Goal: Entertainment & Leisure: Consume media (video, audio)

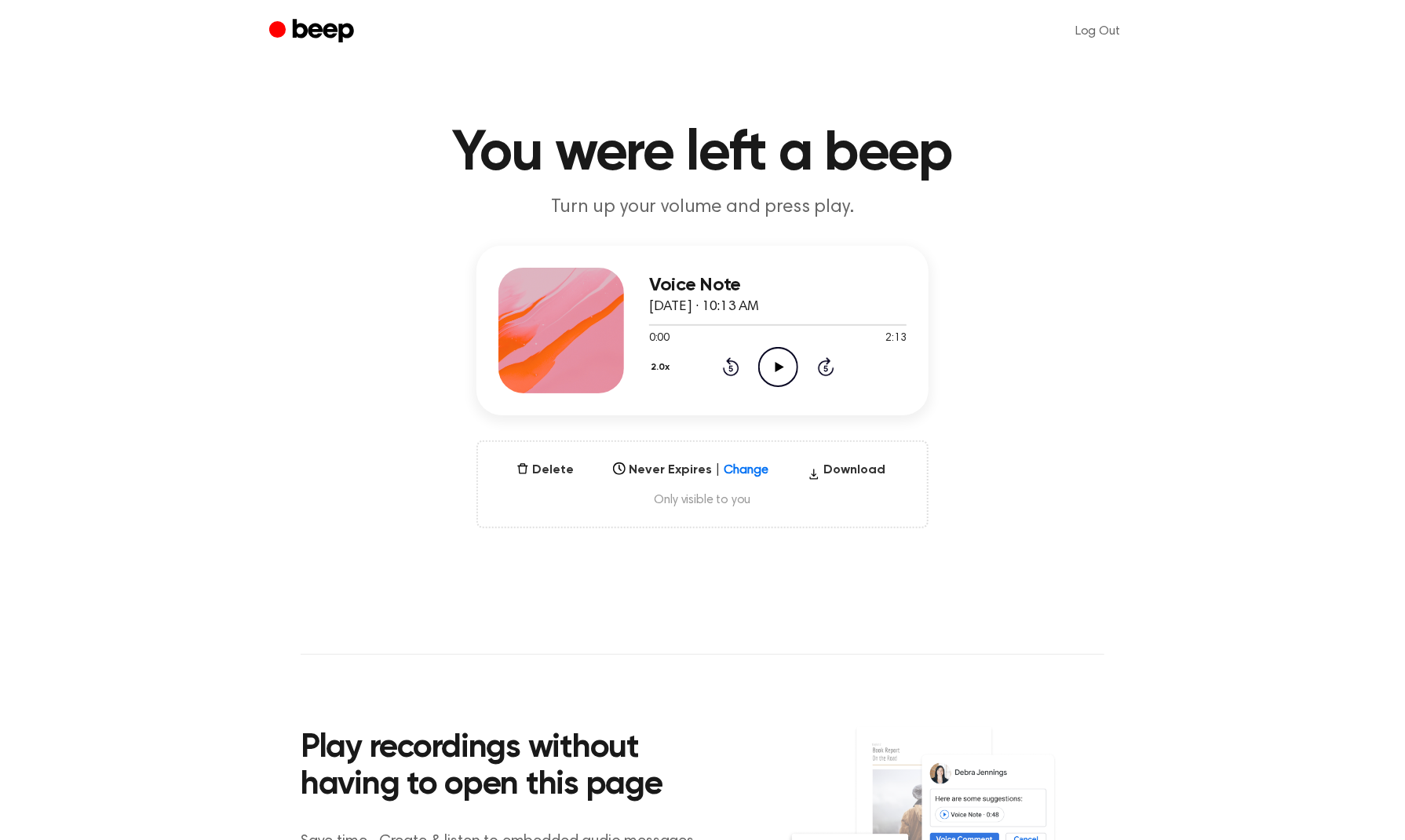
click at [783, 371] on icon "Play Audio" at bounding box center [778, 367] width 40 height 40
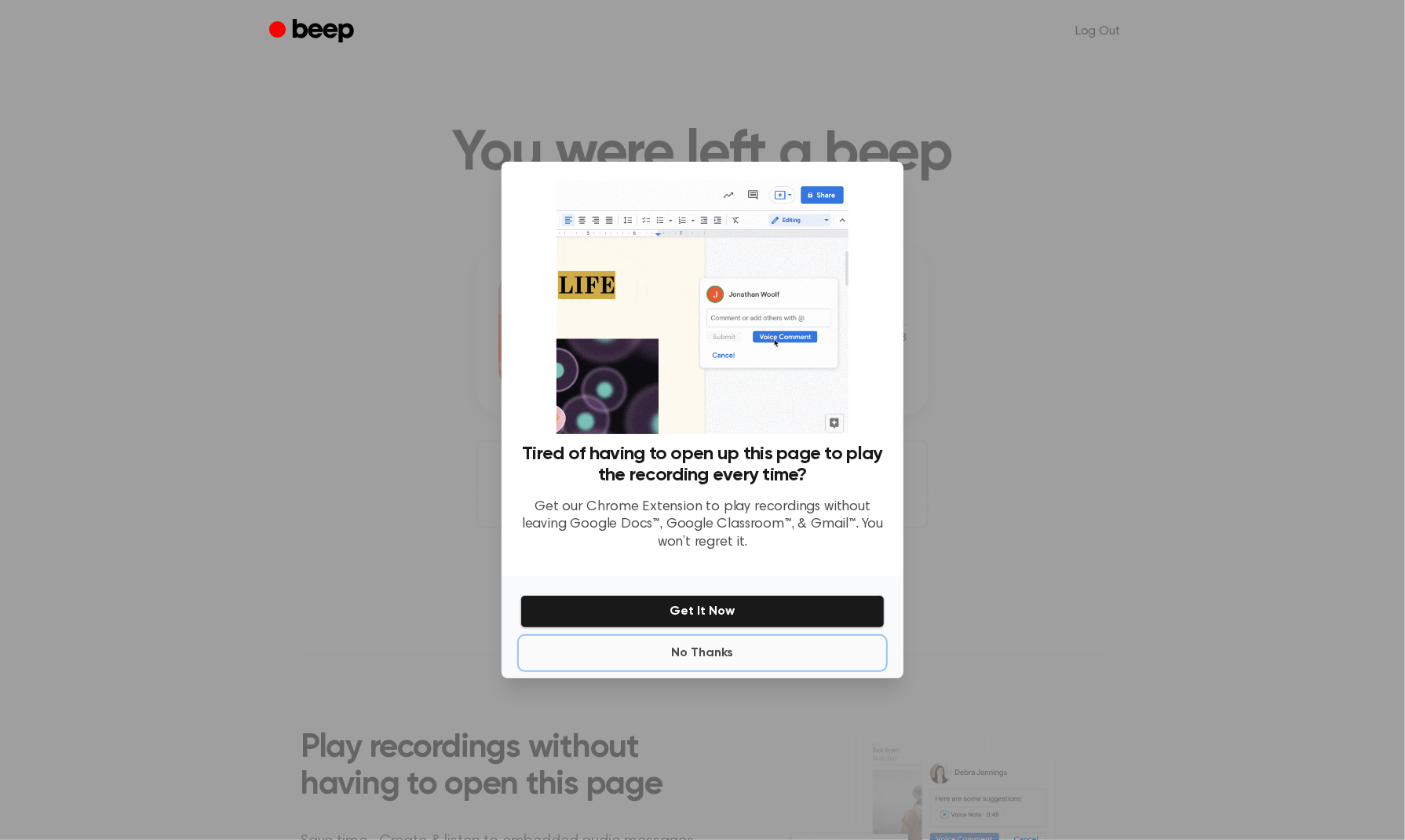
click at [711, 655] on button "No Thanks" at bounding box center [702, 653] width 364 height 32
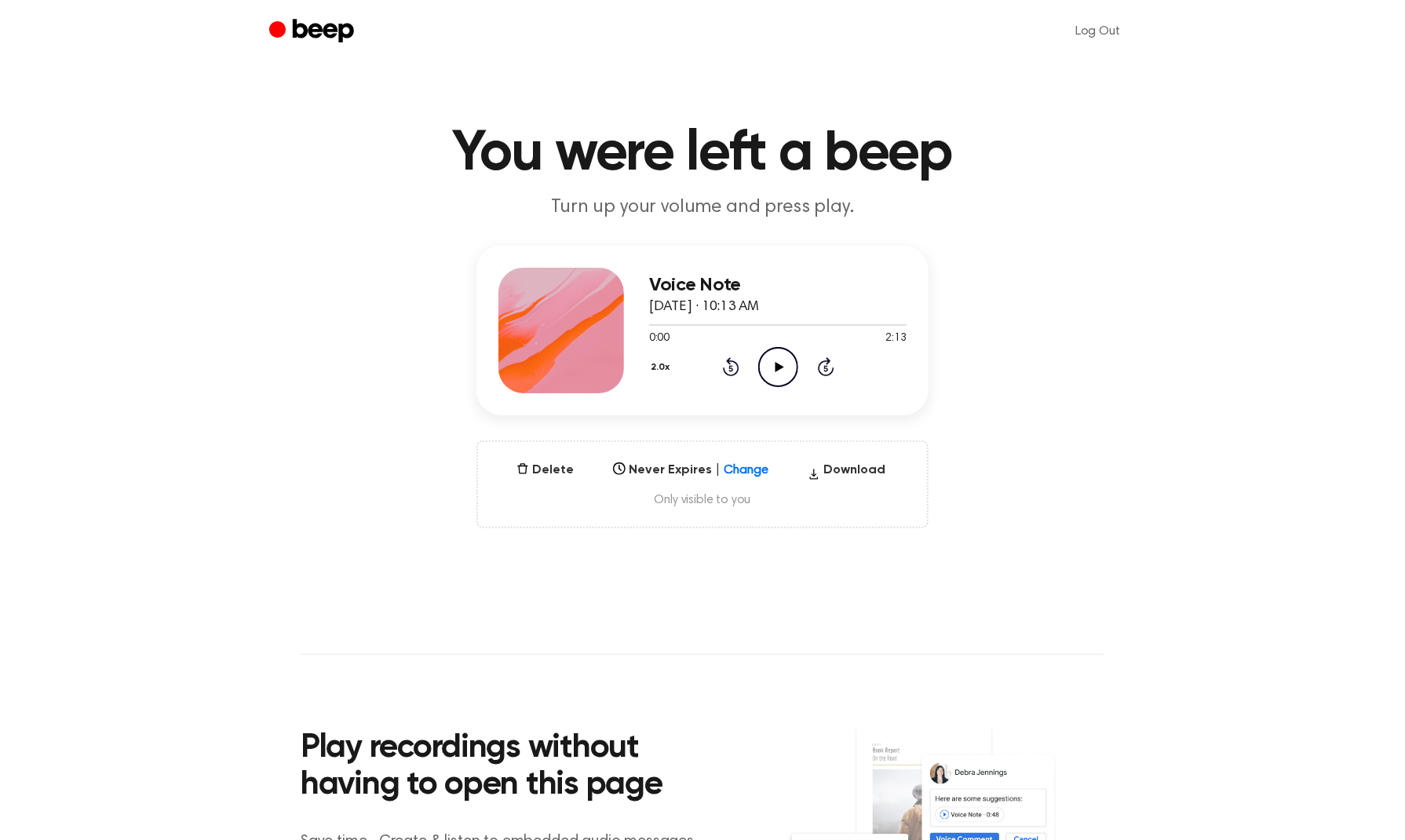
click at [778, 368] on icon at bounding box center [778, 367] width 9 height 11
click at [783, 368] on icon "Pause Audio" at bounding box center [778, 367] width 40 height 40
click at [665, 368] on button "2.0x" at bounding box center [662, 367] width 27 height 27
click at [684, 504] on li "1.5x" at bounding box center [679, 517] width 60 height 29
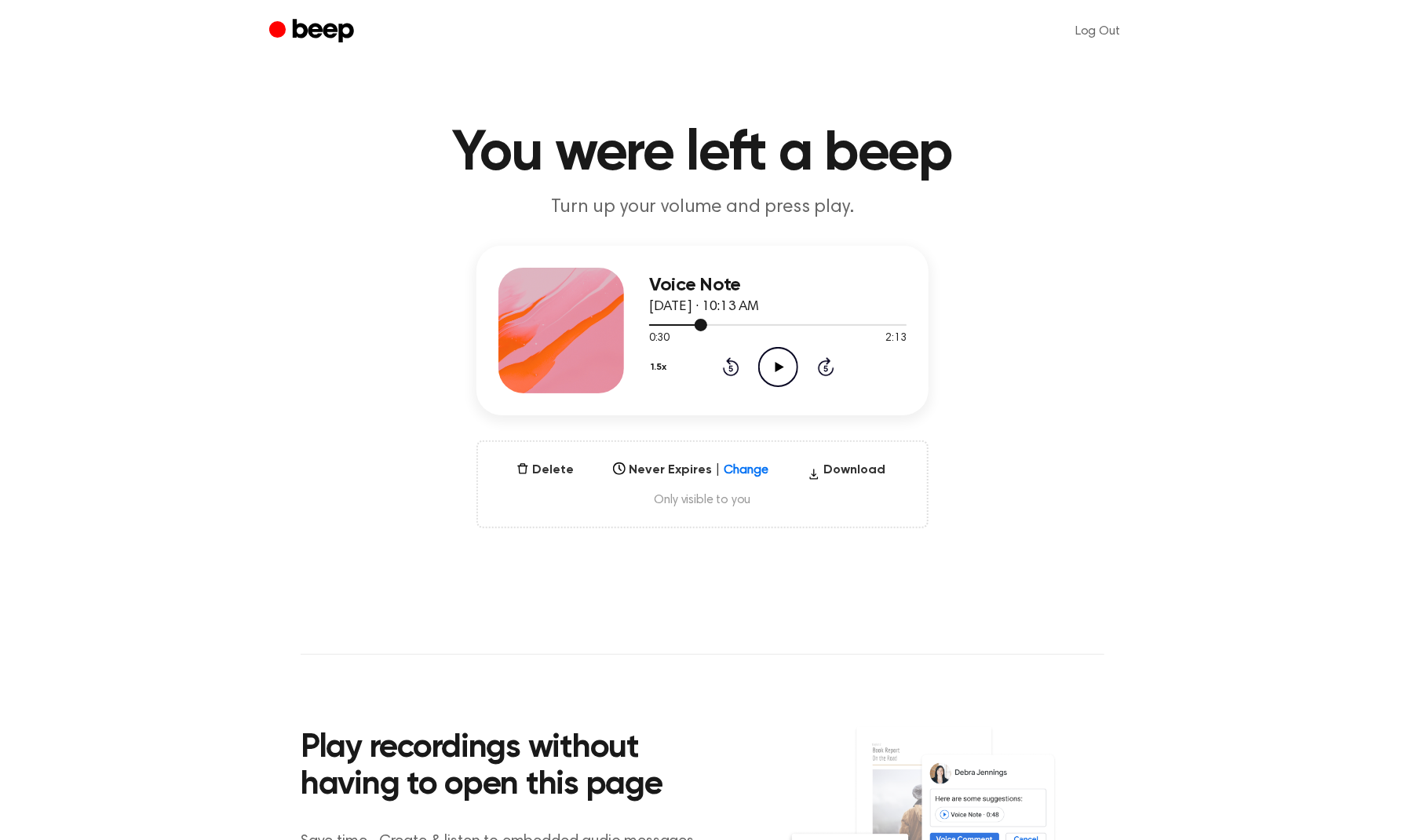
click at [684, 324] on div at bounding box center [678, 325] width 58 height 2
click at [780, 362] on icon "Play Audio" at bounding box center [778, 367] width 40 height 40
click at [780, 362] on icon at bounding box center [777, 367] width 7 height 11
